Goal: Go to known website: Access a specific website the user already knows

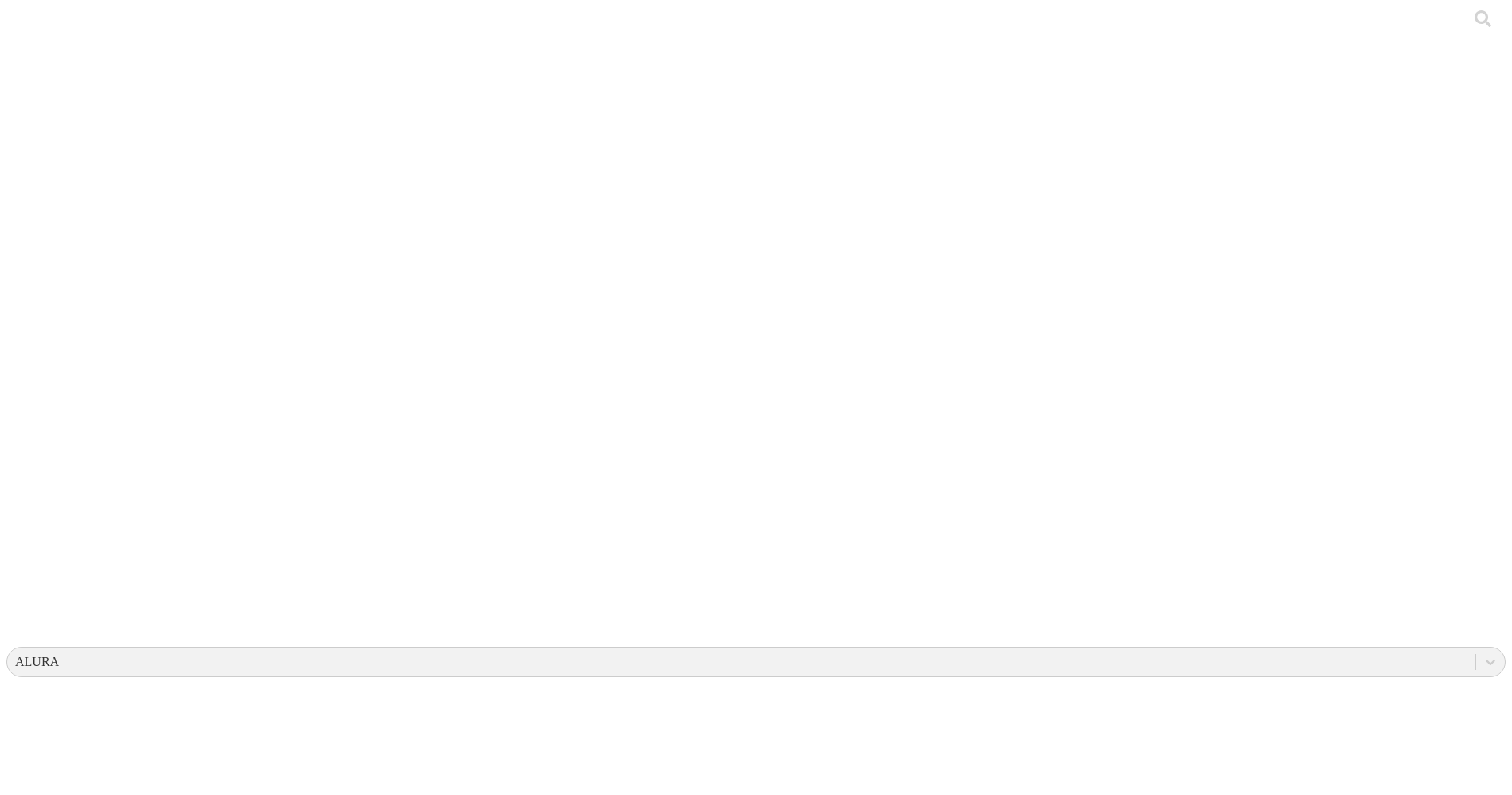
click at [50, 14] on icon at bounding box center [31, 325] width 50 height 638
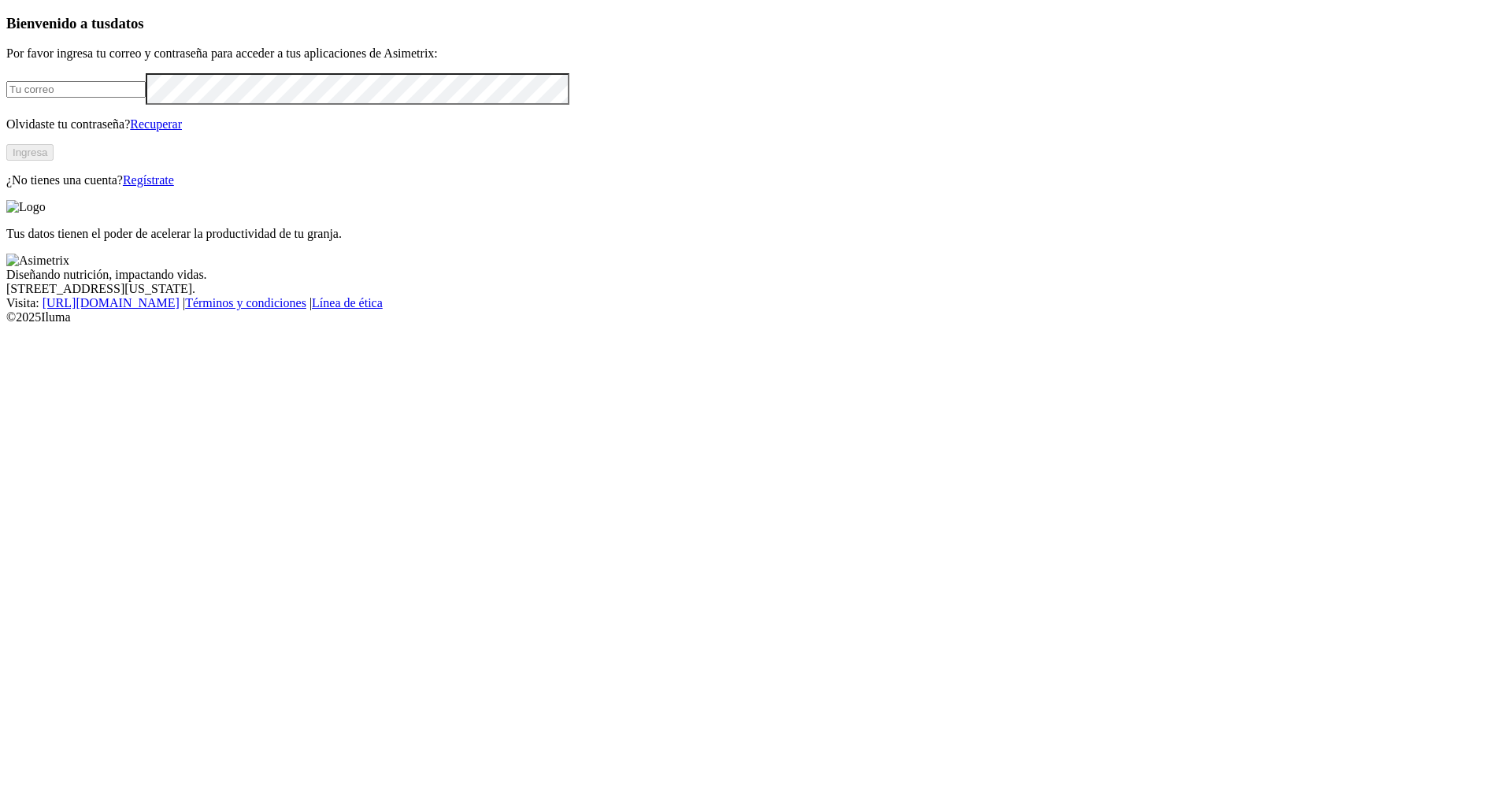
type input "[PERSON_NAME][EMAIL_ADDRESS][PERSON_NAME][DOMAIN_NAME]"
click at [54, 160] on button "Ingresa" at bounding box center [30, 152] width 47 height 17
